Goal: Navigation & Orientation: Find specific page/section

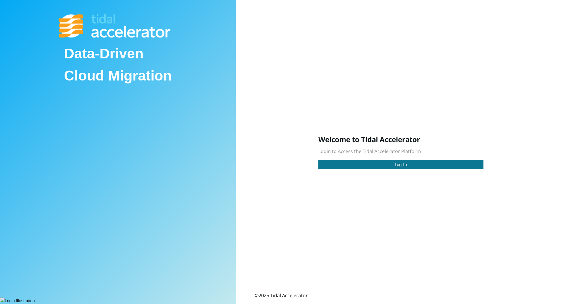
click at [400, 165] on span "Log In" at bounding box center [401, 164] width 12 height 6
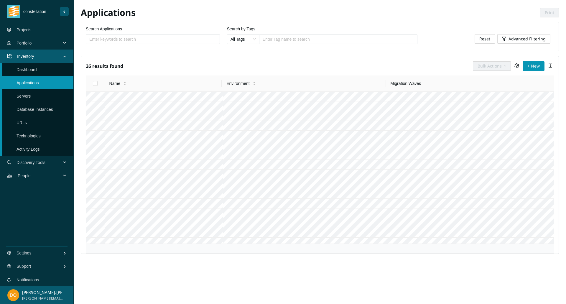
click at [31, 97] on link "Servers" at bounding box center [24, 96] width 14 height 5
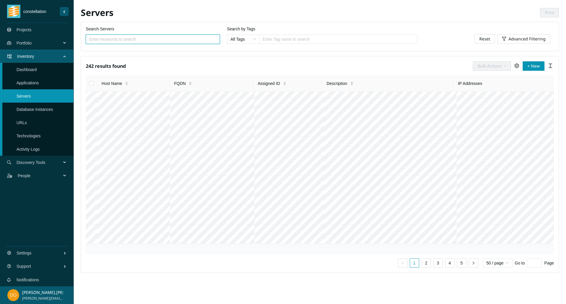
scroll to position [654, 0]
click at [24, 32] on link "Projects" at bounding box center [24, 29] width 15 height 5
